Goal: Information Seeking & Learning: Compare options

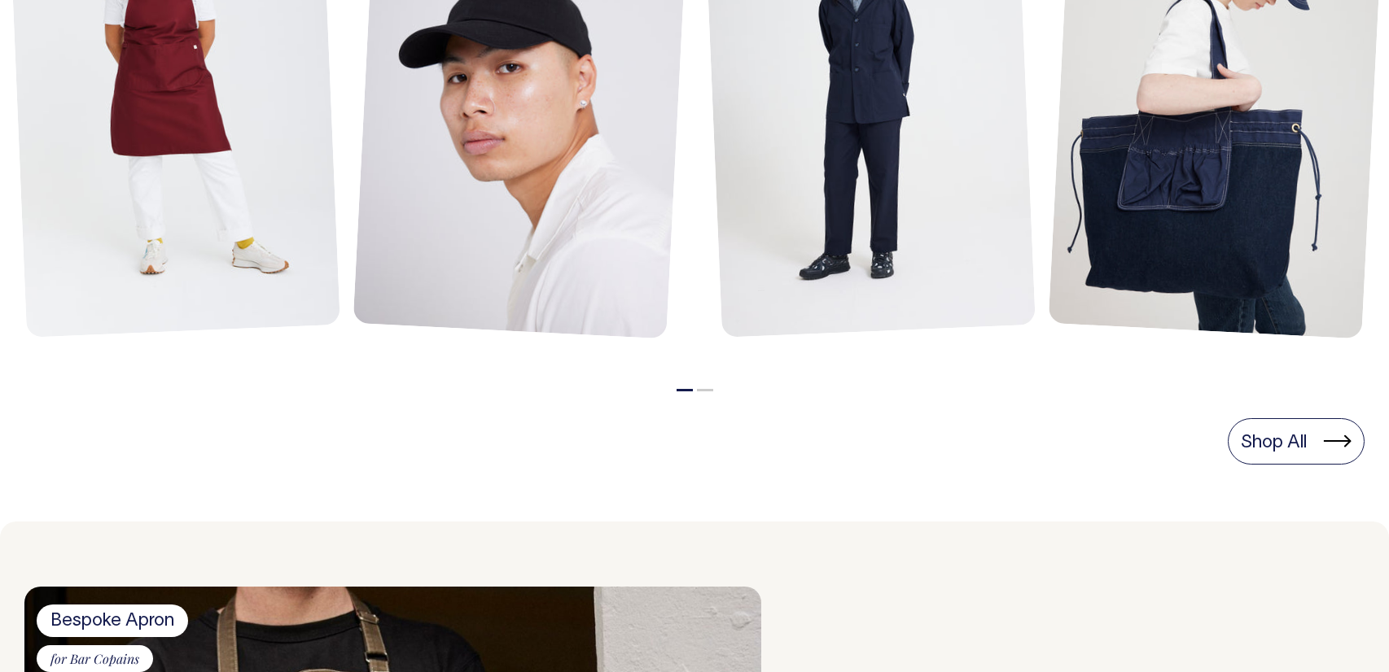
click at [1301, 396] on section "Menu Favourites Ready-to-wear pieces made for service and style. We use natural…" at bounding box center [694, 99] width 1340 height 843
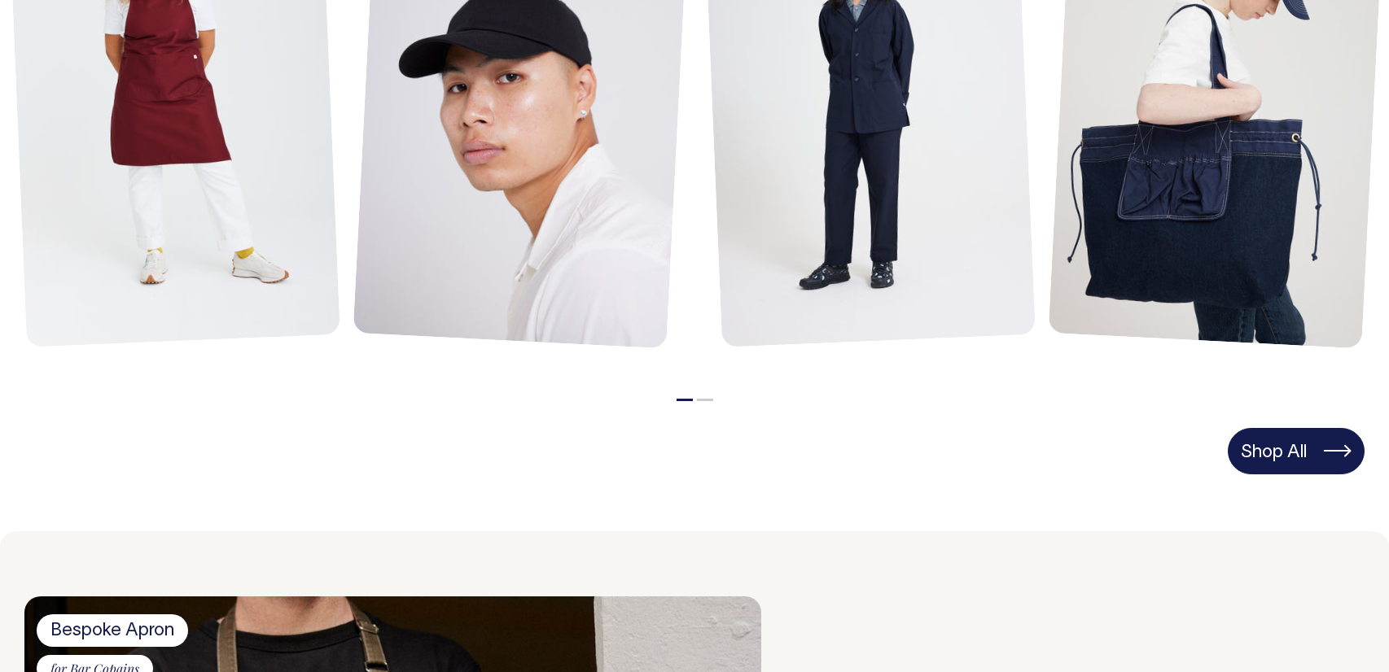
click at [1294, 427] on section "Menu Favourites Ready-to-wear pieces made for service and style. We use natural…" at bounding box center [694, 109] width 1340 height 843
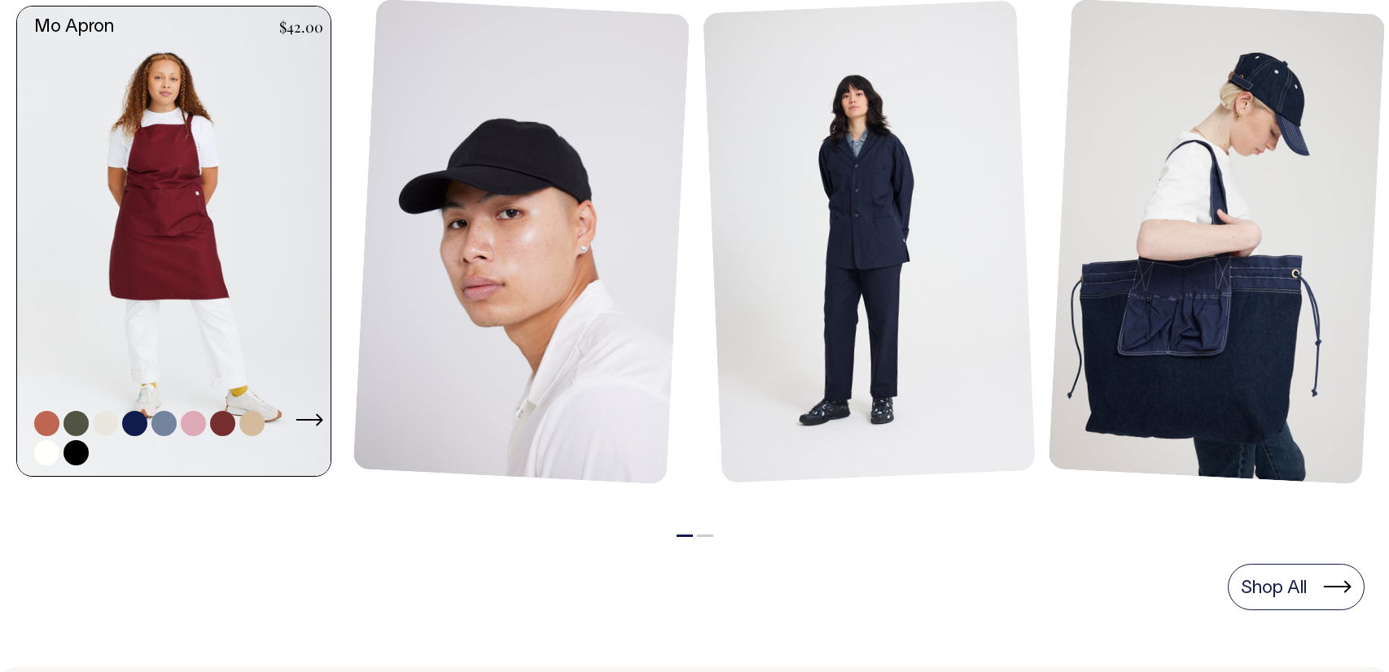
scroll to position [816, 0]
click at [219, 431] on link at bounding box center [222, 424] width 25 height 25
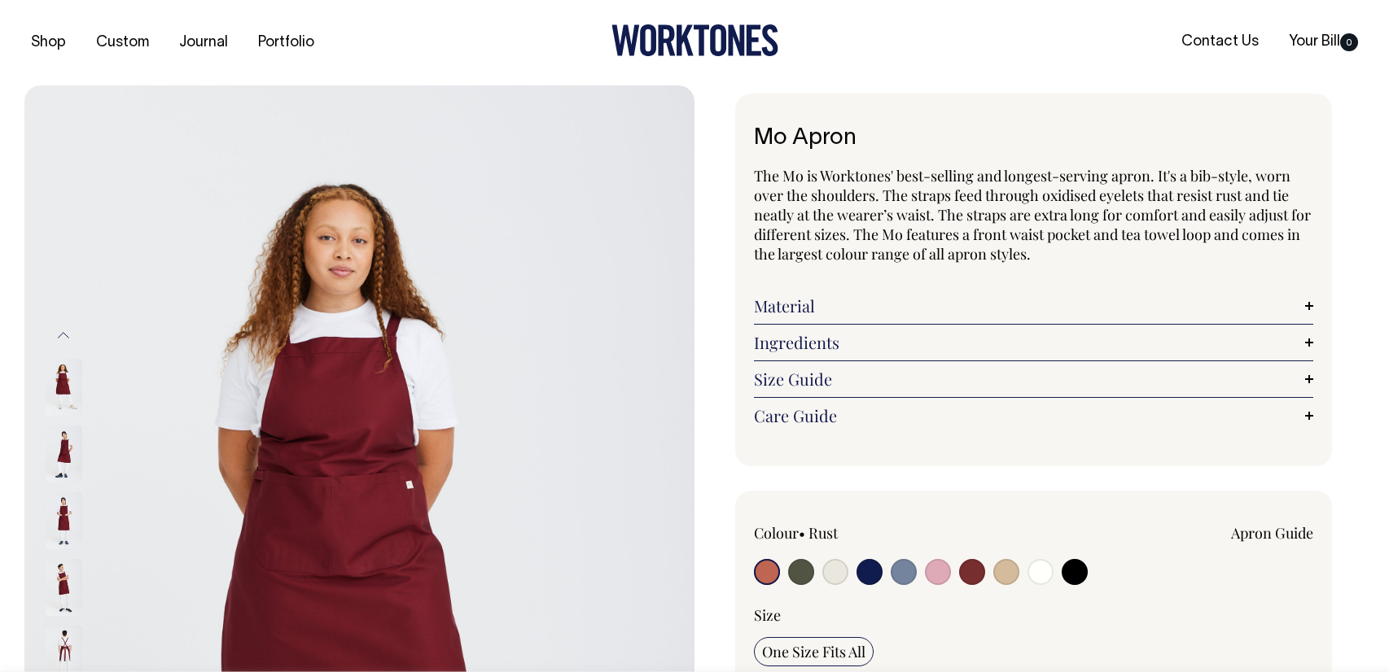
radio input "true"
select select "Burgundy"
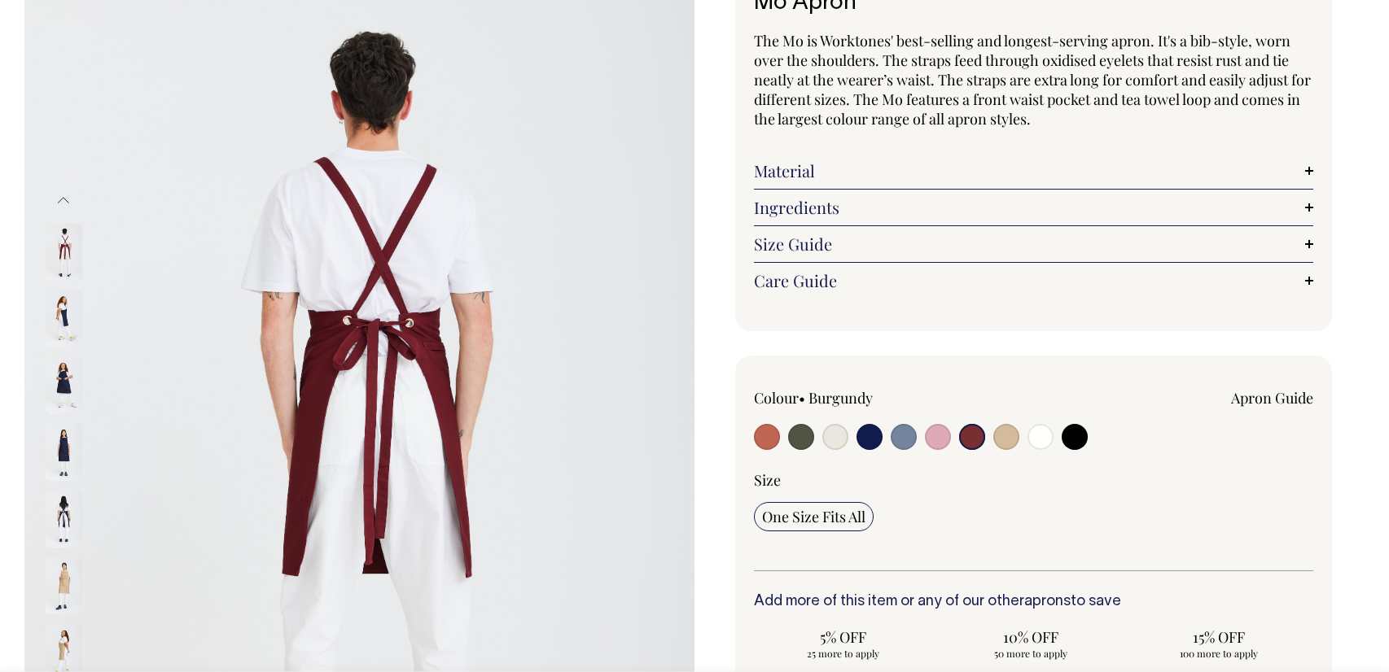
scroll to position [136, 0]
click at [657, 335] on img at bounding box center [359, 452] width 670 height 1004
drag, startPoint x: 690, startPoint y: 334, endPoint x: 749, endPoint y: 337, distance: 58.7
click at [690, 333] on img at bounding box center [359, 452] width 670 height 1004
click at [1008, 440] on input "radio" at bounding box center [1006, 436] width 26 height 26
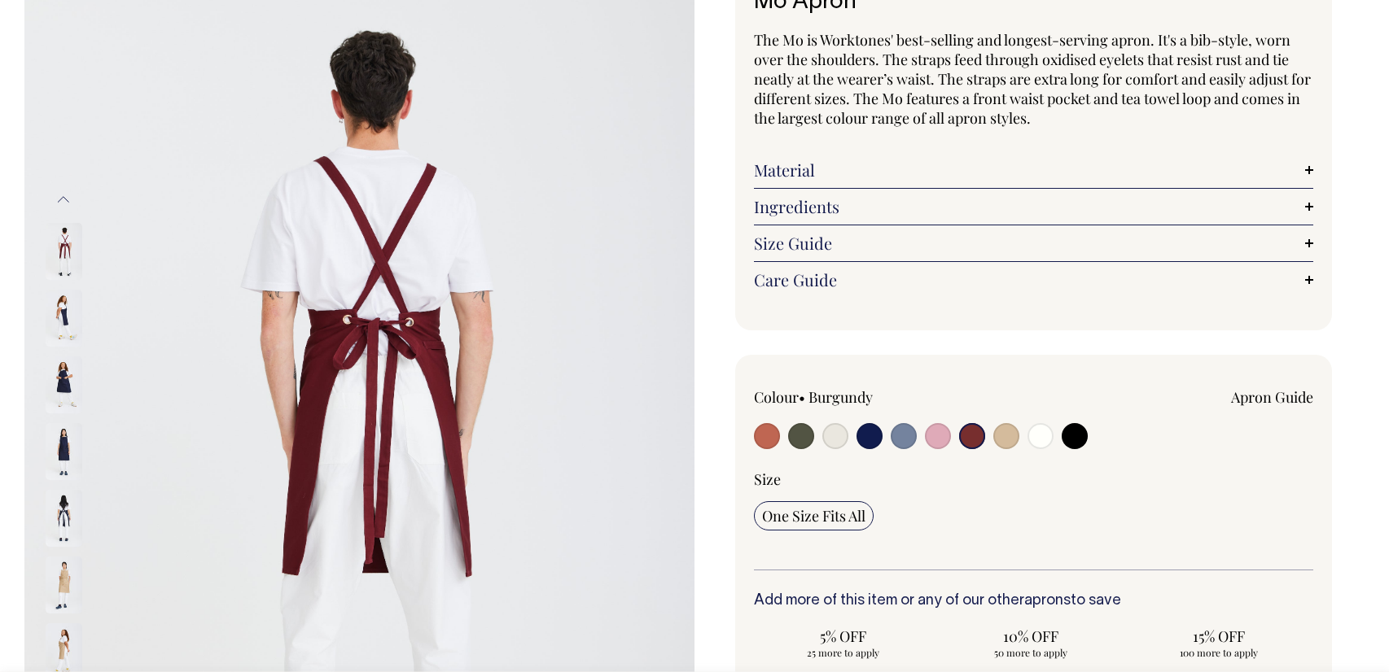
radio input "true"
select select "Khaki"
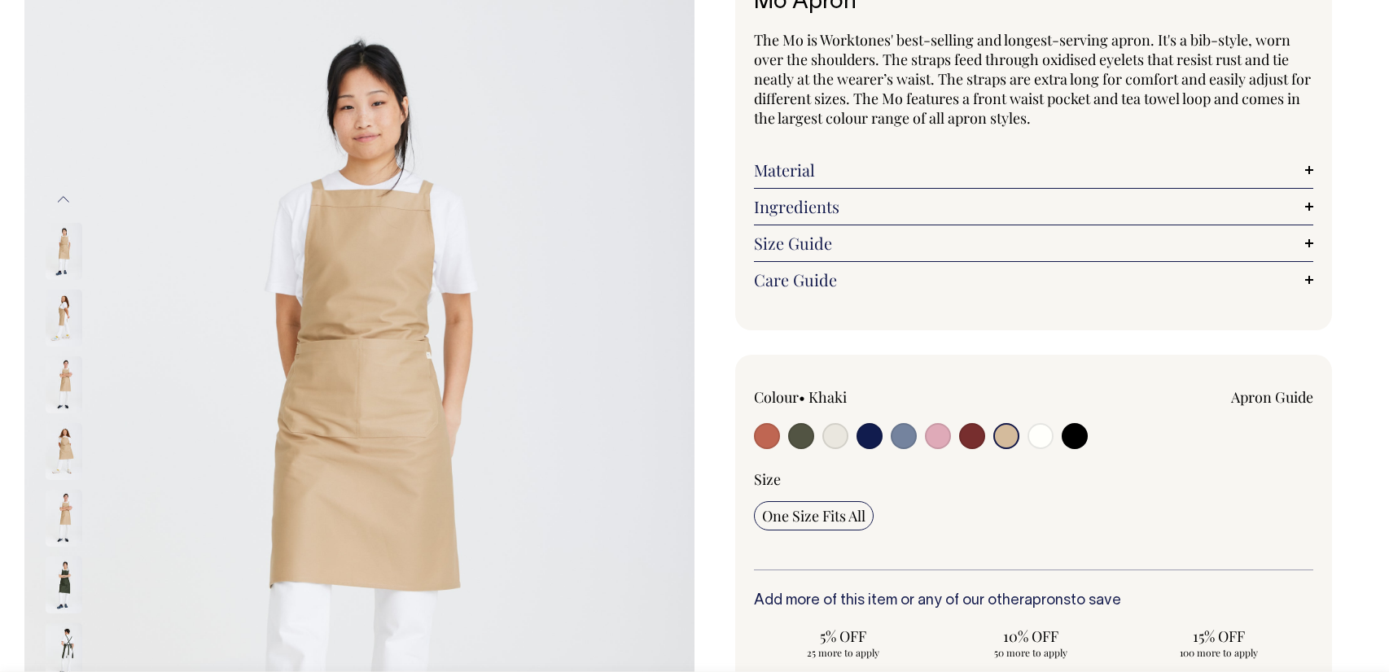
click at [840, 435] on input "radio" at bounding box center [835, 436] width 26 height 26
radio input "true"
radio input "false"
select select "Natural"
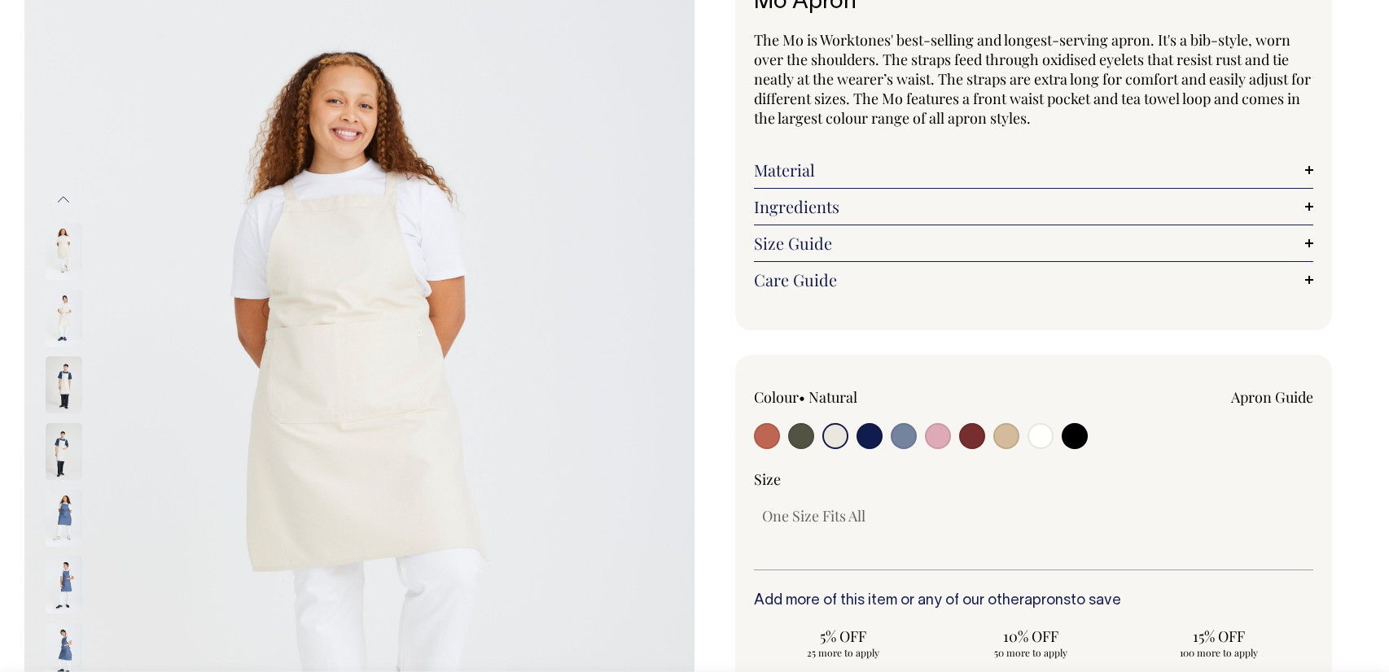
click at [774, 434] on input "radio" at bounding box center [767, 436] width 26 height 26
radio input "true"
select select "Rust"
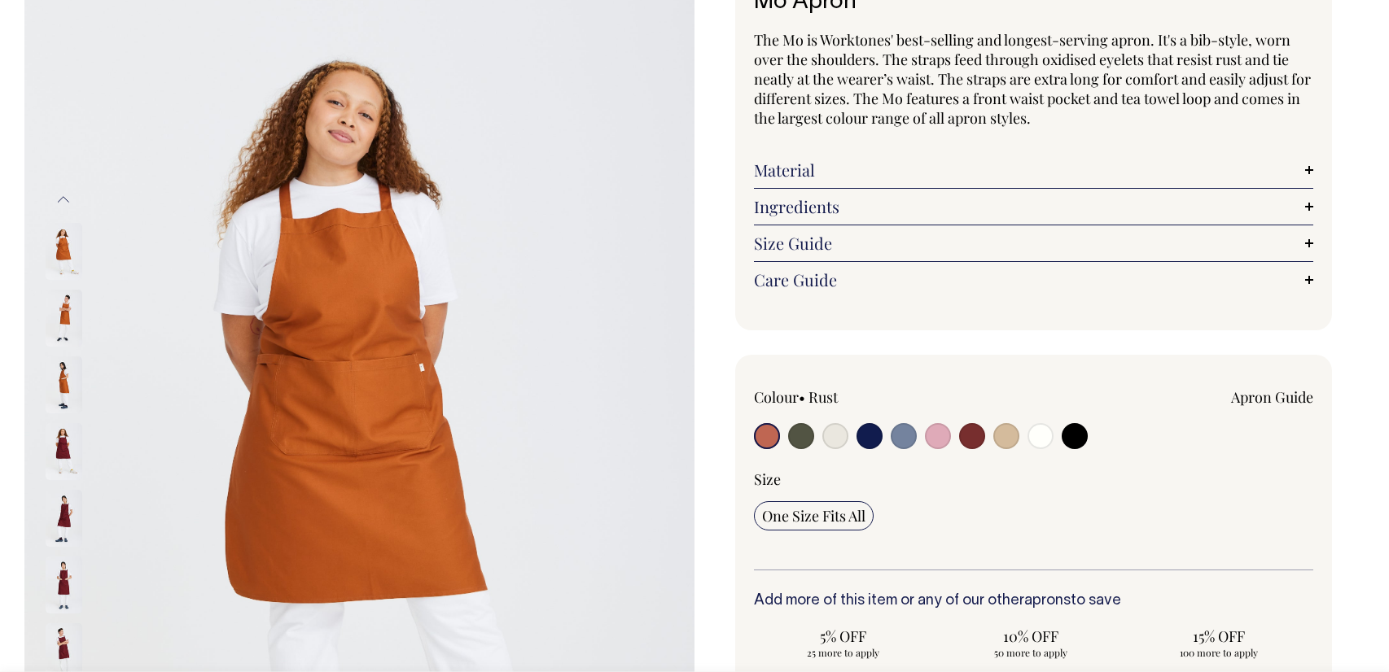
click at [800, 435] on input "radio" at bounding box center [801, 436] width 26 height 26
radio input "true"
select select "Olive"
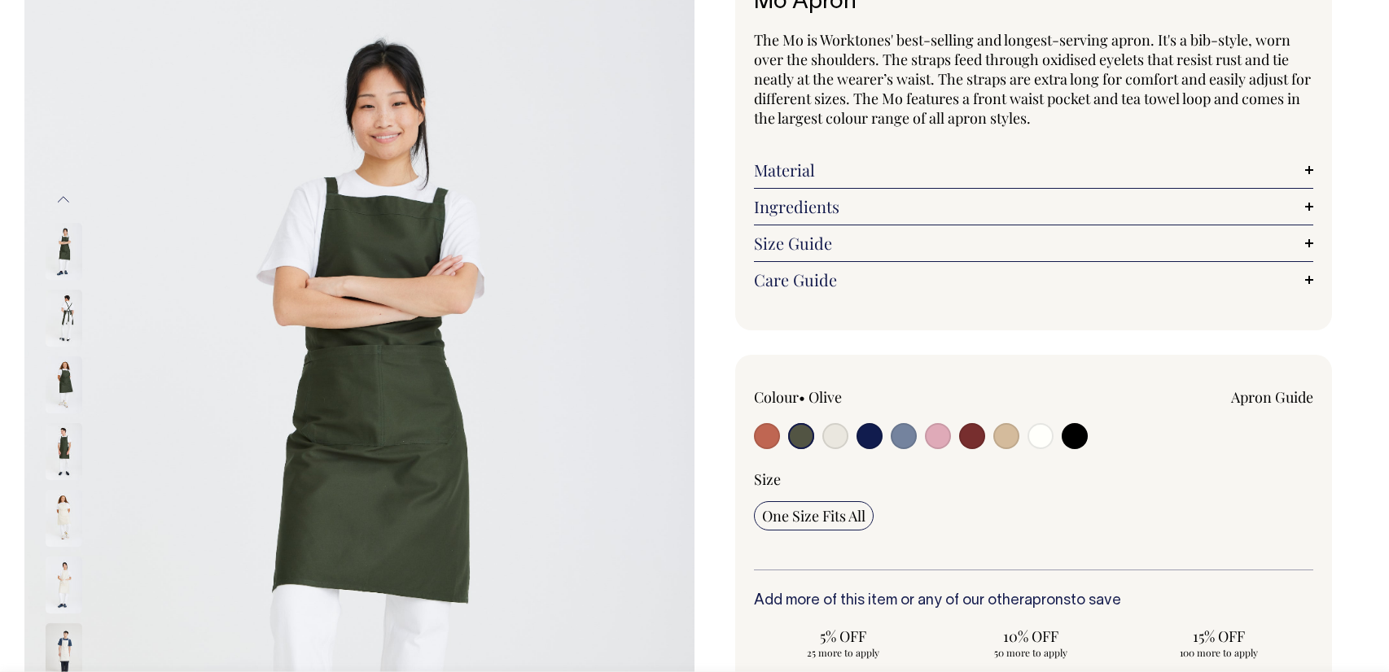
click at [834, 431] on input "radio" at bounding box center [835, 436] width 26 height 26
radio input "true"
radio input "false"
select select "Natural"
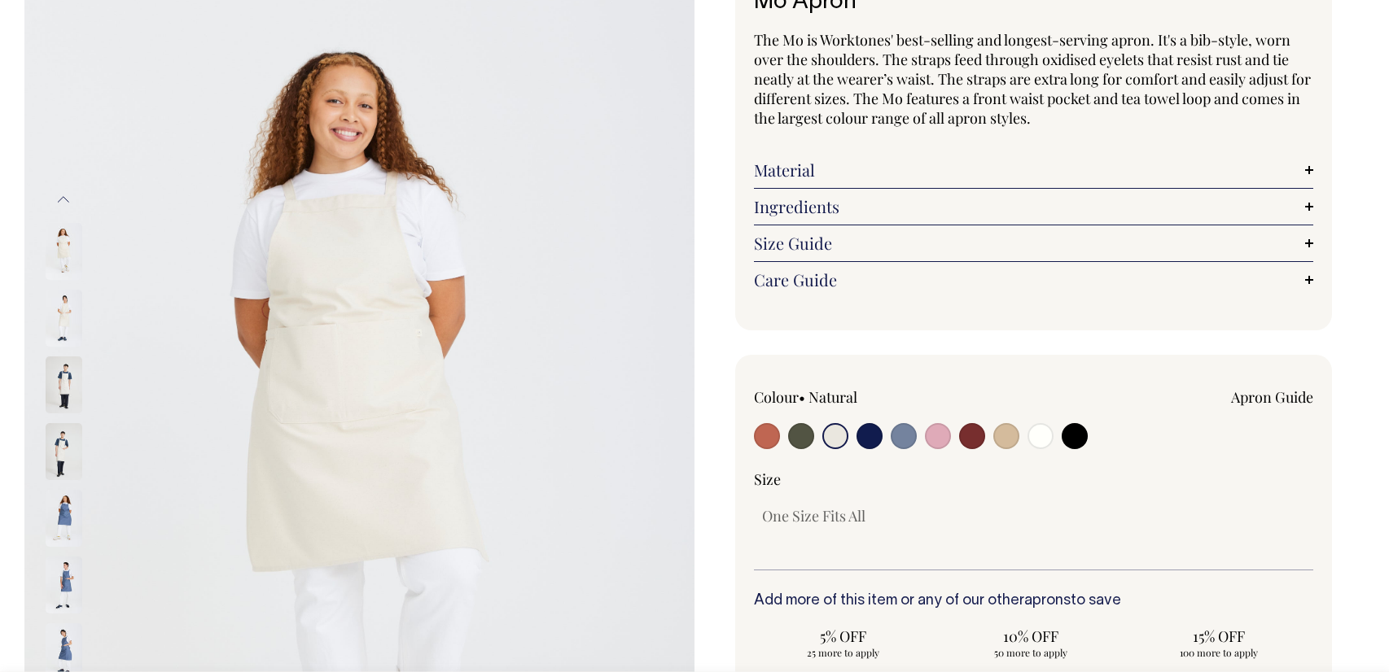
click at [1035, 442] on input "radio" at bounding box center [1040, 436] width 26 height 26
radio input "true"
select select "Off-White"
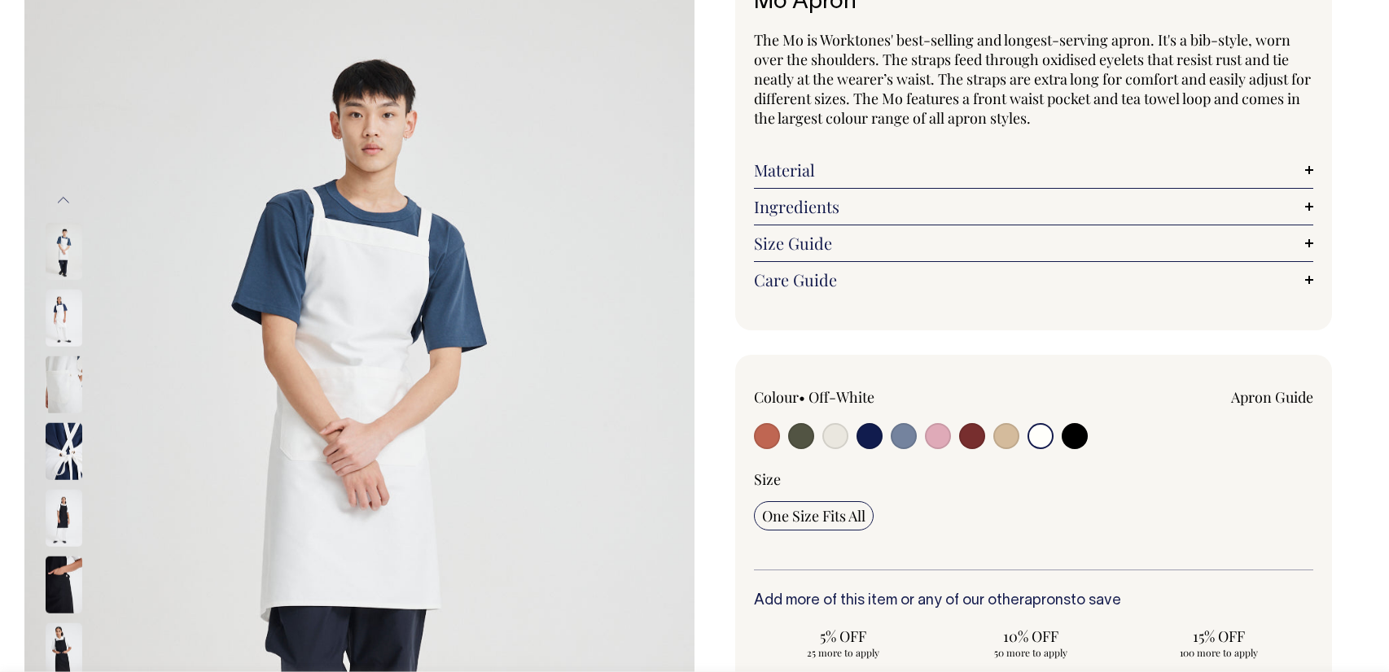
click at [1000, 440] on input "radio" at bounding box center [1006, 436] width 26 height 26
radio input "true"
select select "Khaki"
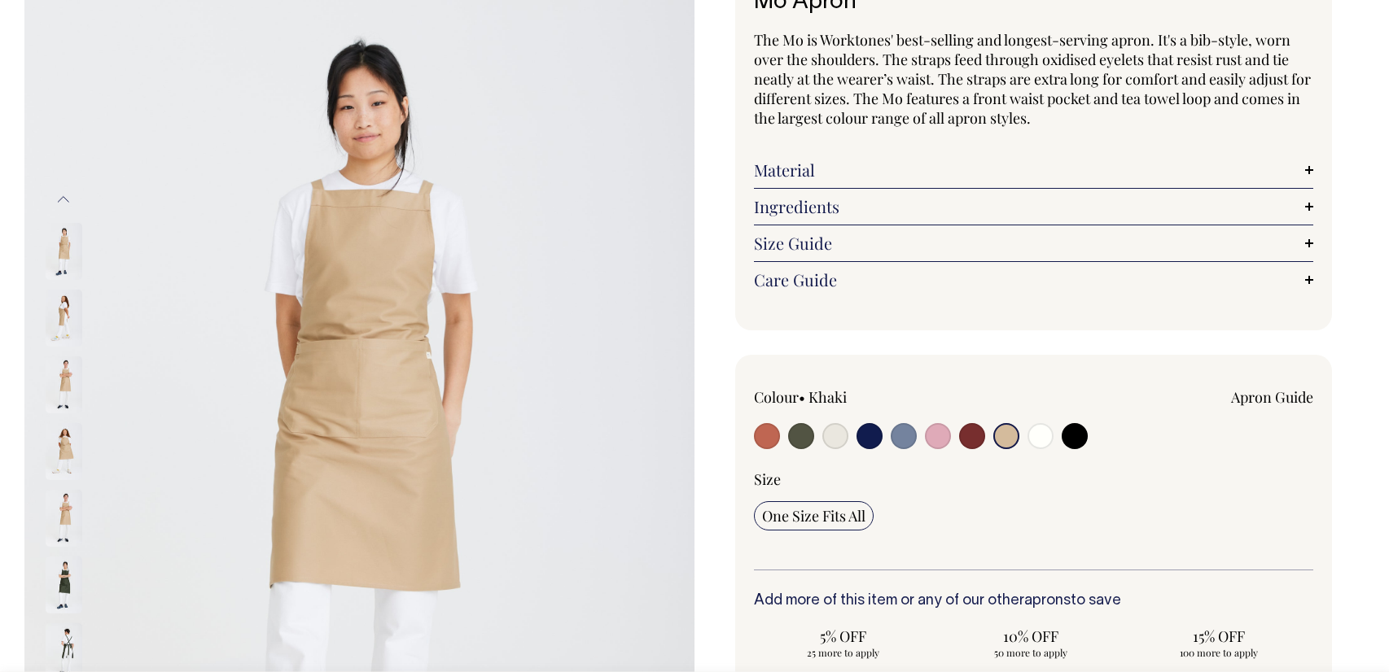
click at [1007, 435] on input "radio" at bounding box center [1006, 436] width 26 height 26
